Goal: Transaction & Acquisition: Download file/media

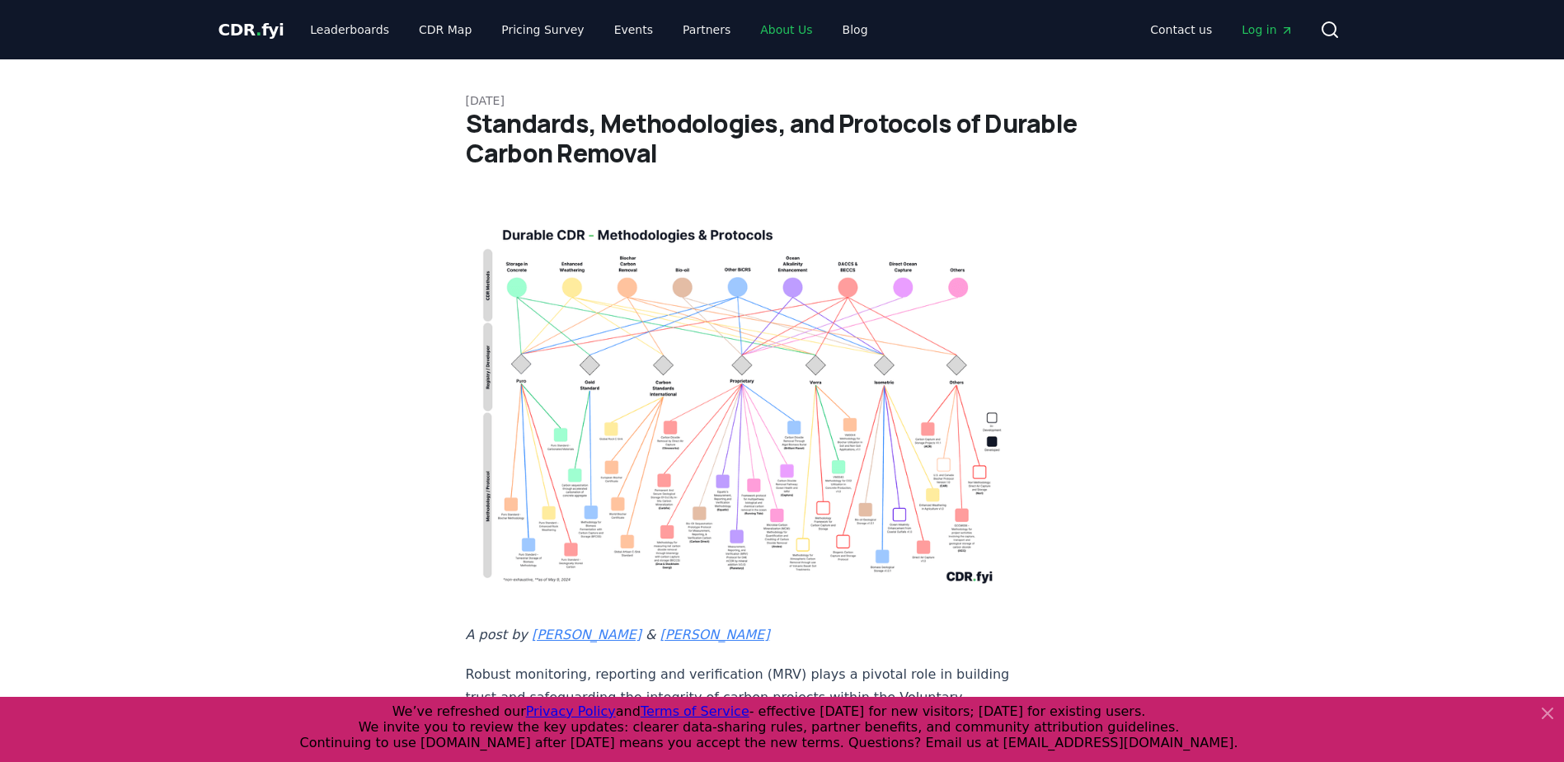
click at [767, 28] on link "About Us" at bounding box center [786, 30] width 78 height 30
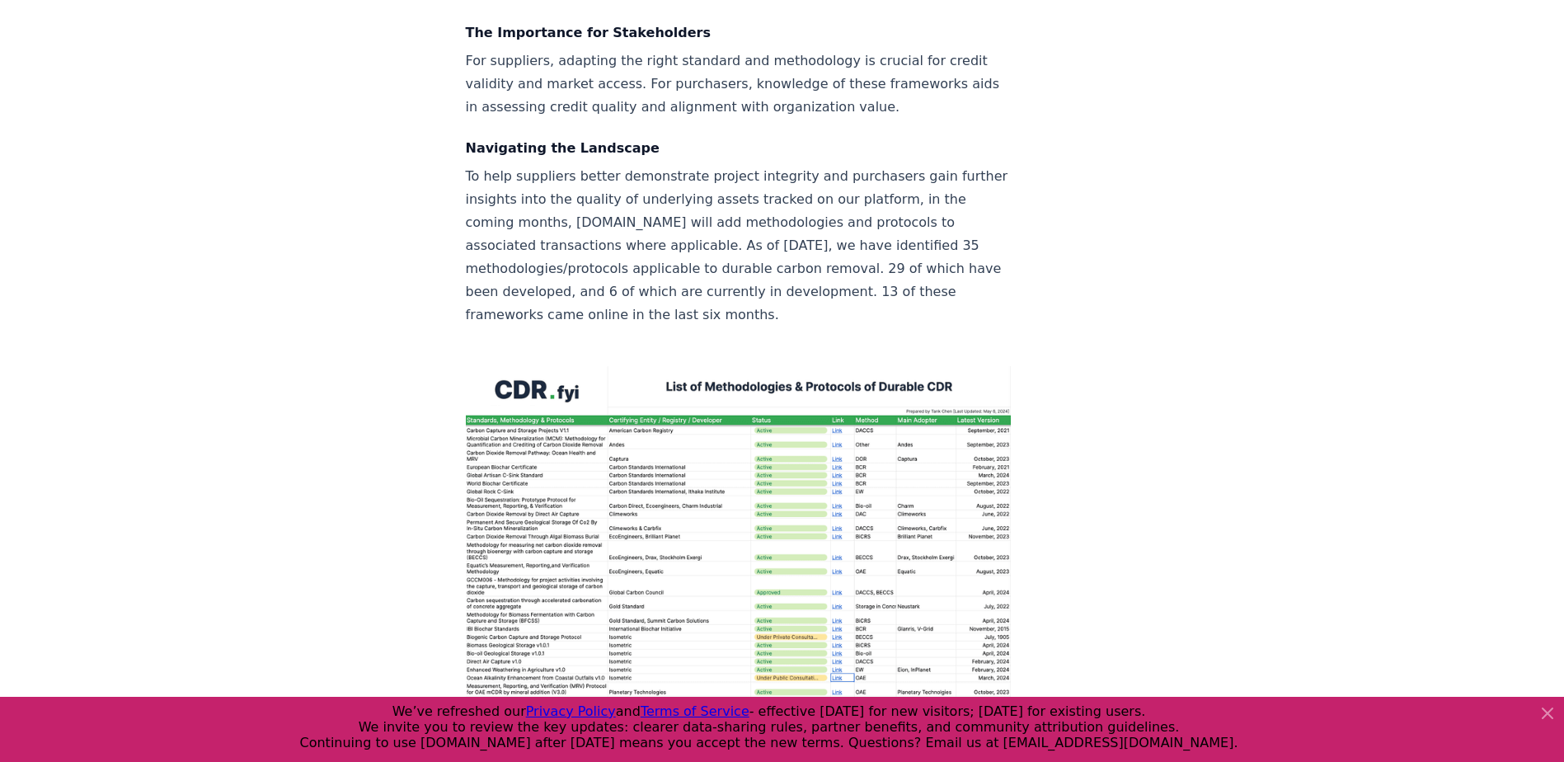
scroll to position [2391, 0]
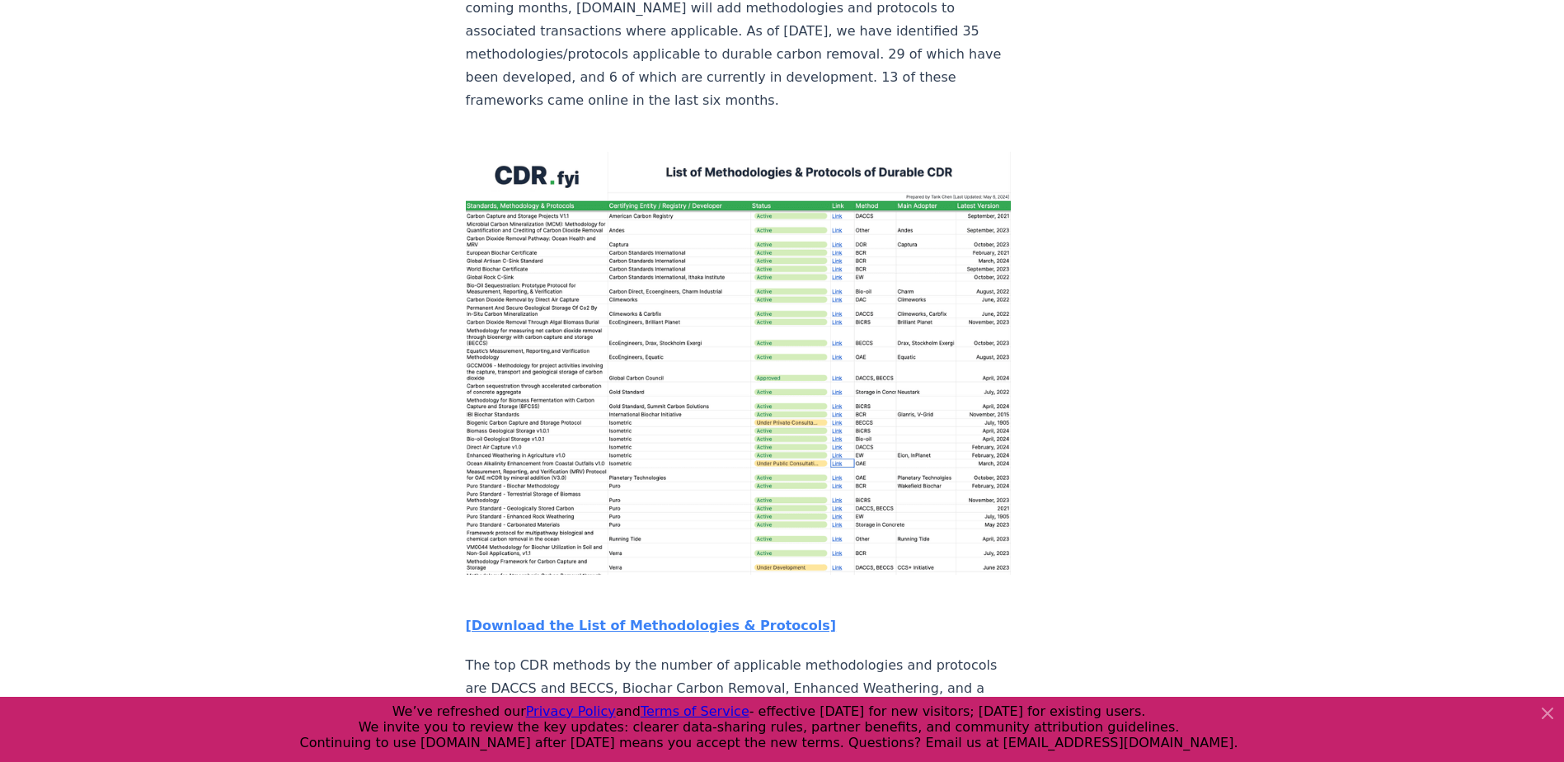
click at [728, 446] on img at bounding box center [739, 363] width 546 height 423
click at [611, 617] on strong "[Download the List of Methodologies & Protocols]" at bounding box center [651, 625] width 371 height 16
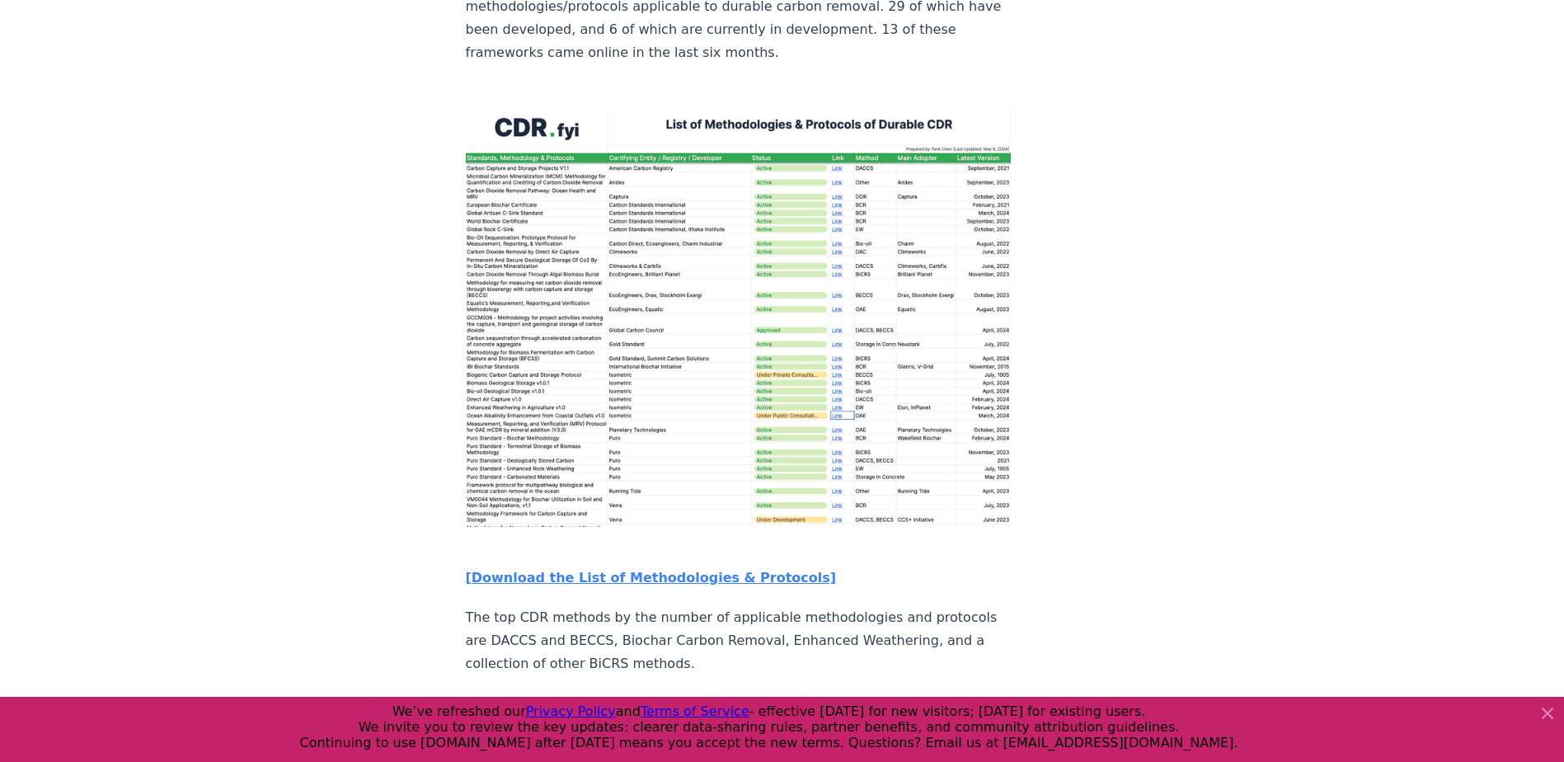
scroll to position [2521, 0]
